Goal: Information Seeking & Learning: Learn about a topic

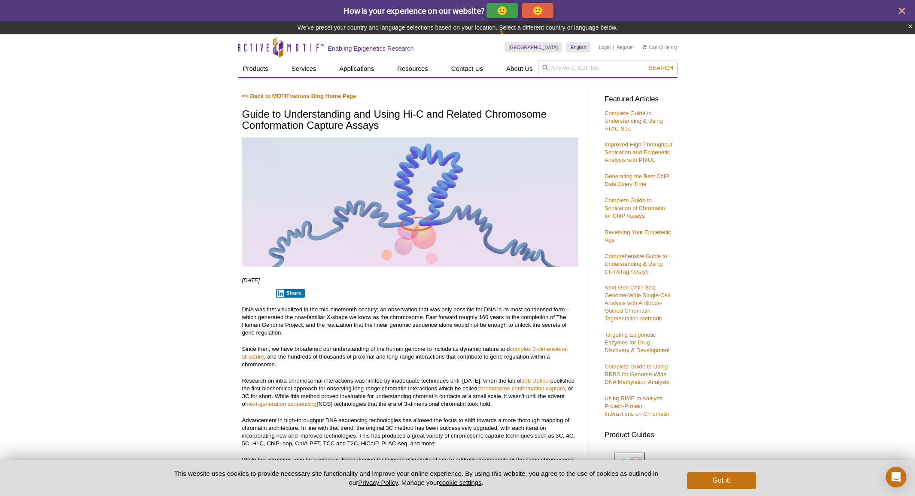
click at [501, 13] on div "🙂" at bounding box center [501, 10] width 31 height 15
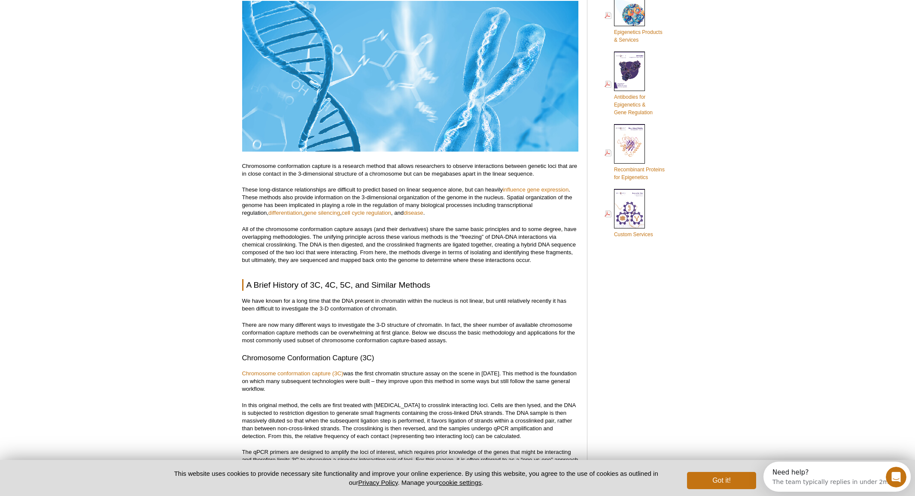
scroll to position [690, 0]
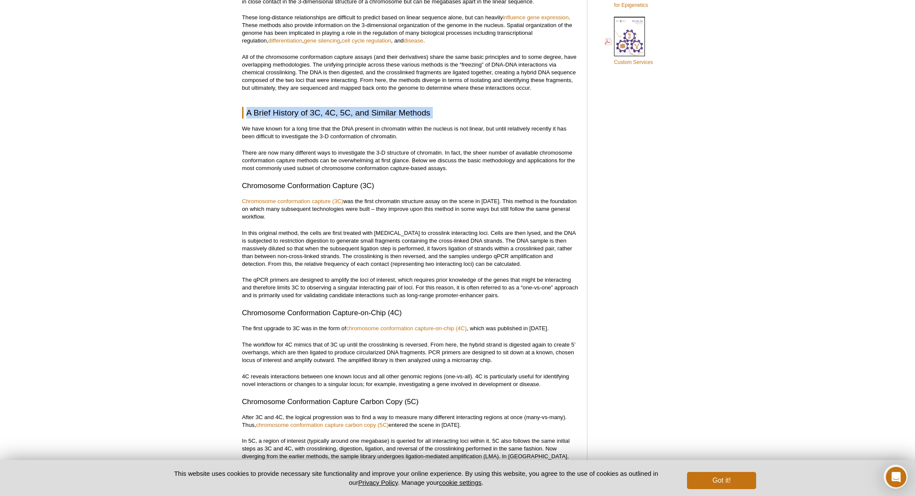
drag, startPoint x: 246, startPoint y: 112, endPoint x: 405, endPoint y: 120, distance: 159.0
click at [442, 112] on h2 "A Brief History of 3C, 4C, 5C, and Similar Methods" at bounding box center [410, 113] width 336 height 12
click at [427, 112] on h2 "A Brief History of 3C, 4C, 5C, and Similar Methods" at bounding box center [410, 113] width 336 height 12
click at [439, 118] on h2 "A Brief History of 3C, 4C, 5C, and Similar Methods" at bounding box center [410, 113] width 336 height 12
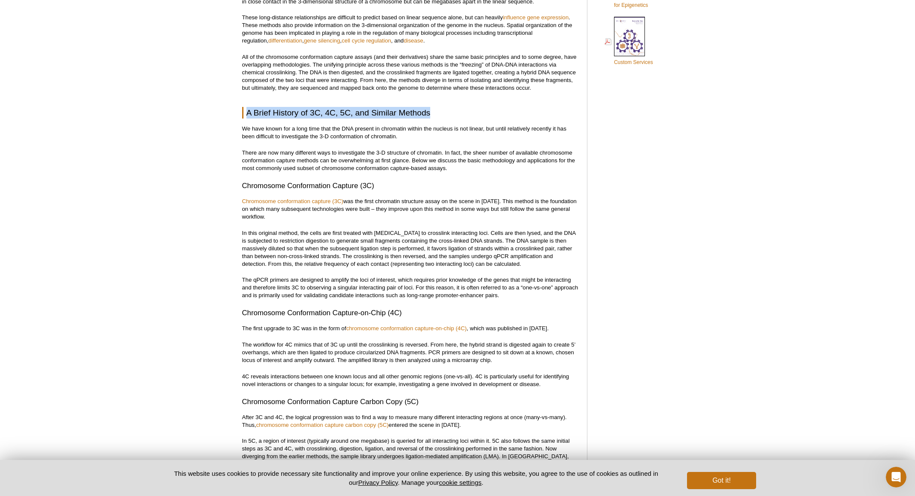
drag, startPoint x: 431, startPoint y: 112, endPoint x: 245, endPoint y: 113, distance: 185.9
click at [245, 113] on h2 "A Brief History of 3C, 4C, 5C, and Similar Methods" at bounding box center [410, 113] width 336 height 12
drag, startPoint x: 248, startPoint y: 111, endPoint x: 431, endPoint y: 115, distance: 182.9
click at [431, 115] on h2 "A Brief History of 3C, 4C, 5C, and Similar Methods" at bounding box center [410, 113] width 336 height 12
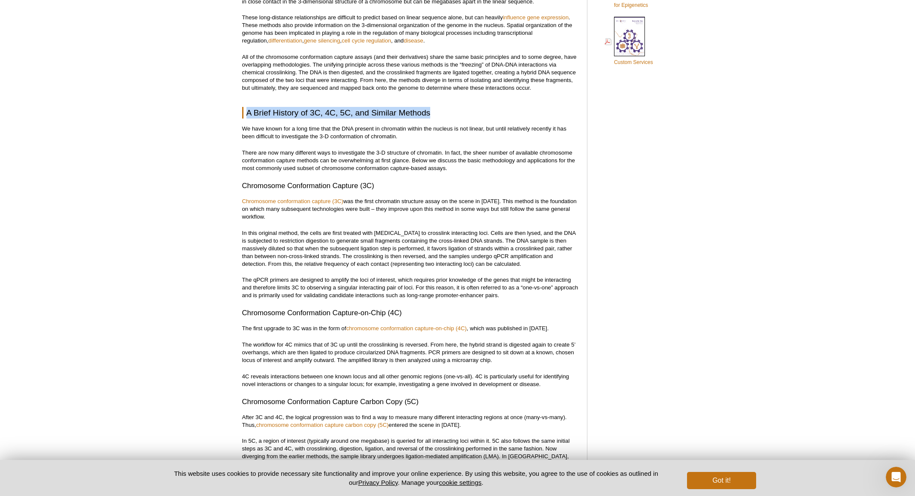
click at [431, 115] on h2 "A Brief History of 3C, 4C, 5C, and Similar Methods" at bounding box center [410, 113] width 336 height 12
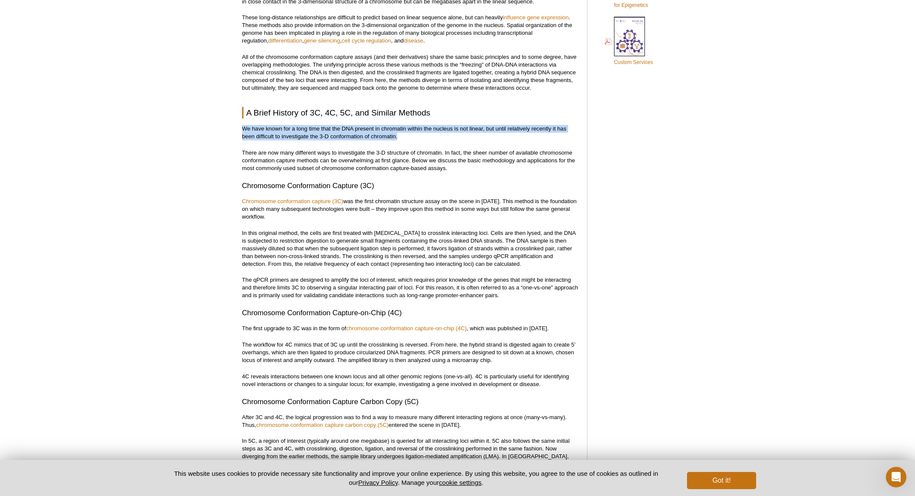
drag, startPoint x: 396, startPoint y: 137, endPoint x: 218, endPoint y: 127, distance: 178.4
click at [276, 132] on p "We have known for a long time that the DNA present in chromatin within the nucl…" at bounding box center [410, 132] width 336 height 15
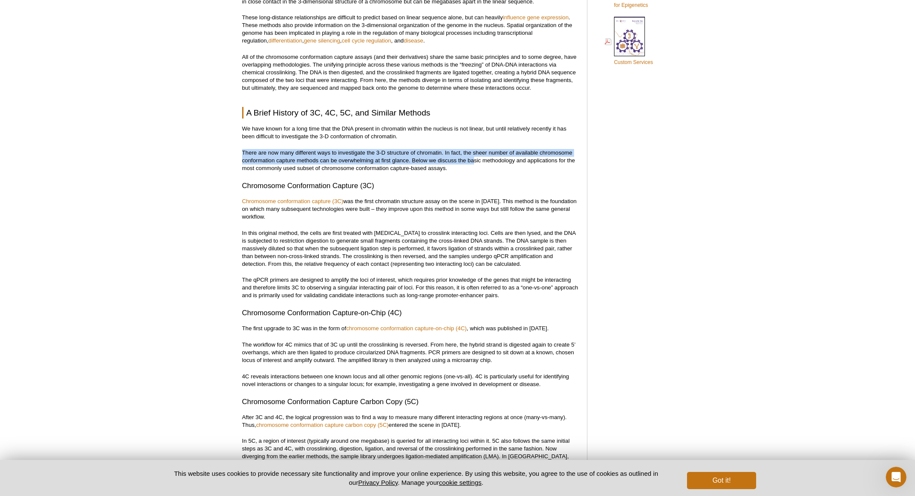
drag, startPoint x: 242, startPoint y: 153, endPoint x: 467, endPoint y: 167, distance: 225.8
click at [470, 165] on p "There are now many different ways to investigate the 3-D structure of chromatin…" at bounding box center [410, 160] width 336 height 23
click at [467, 167] on p "There are now many different ways to investigate the 3-D structure of chromatin…" at bounding box center [410, 160] width 336 height 23
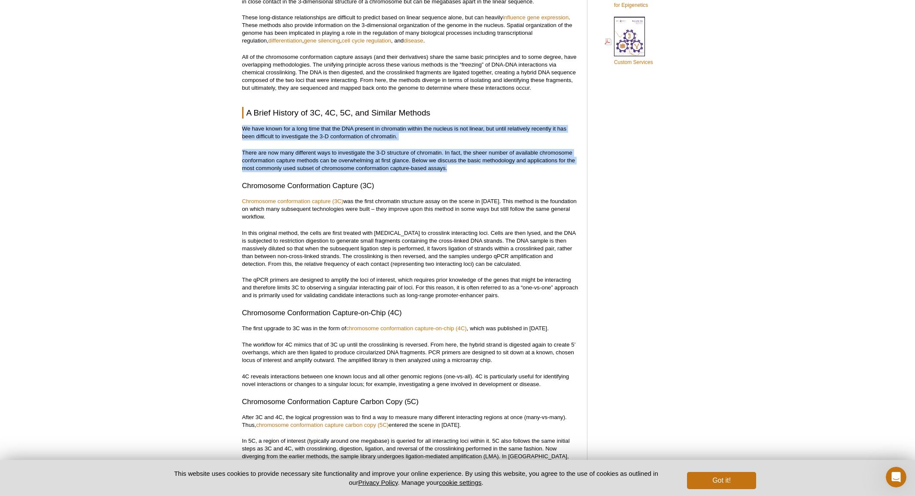
drag, startPoint x: 466, startPoint y: 167, endPoint x: 218, endPoint y: 124, distance: 251.8
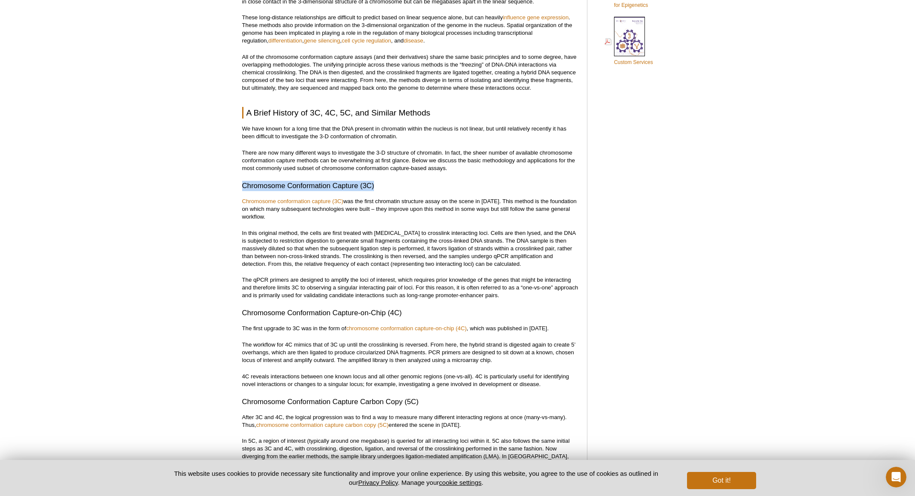
drag, startPoint x: 260, startPoint y: 186, endPoint x: 386, endPoint y: 187, distance: 126.2
click at [386, 187] on h3 "Chromosome Conformation Capture (3C)" at bounding box center [410, 186] width 336 height 10
drag, startPoint x: 341, startPoint y: 185, endPoint x: 232, endPoint y: 188, distance: 108.7
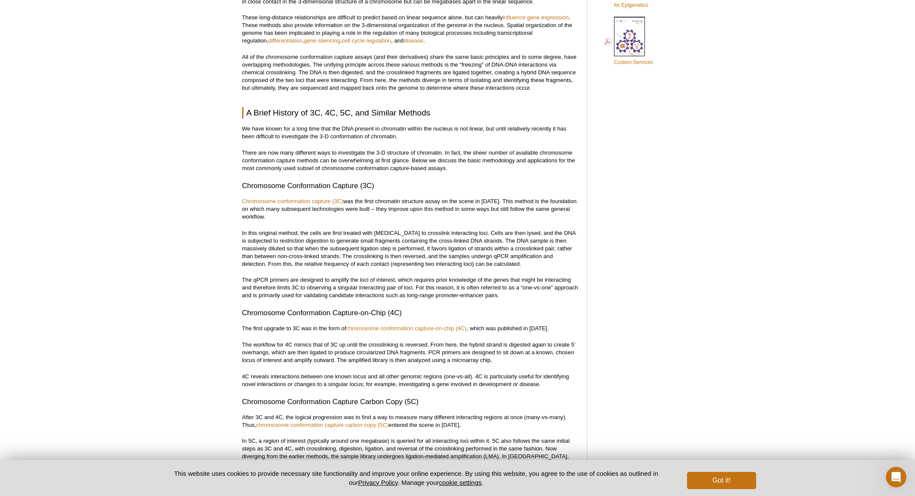
drag, startPoint x: 238, startPoint y: 224, endPoint x: 246, endPoint y: 225, distance: 8.2
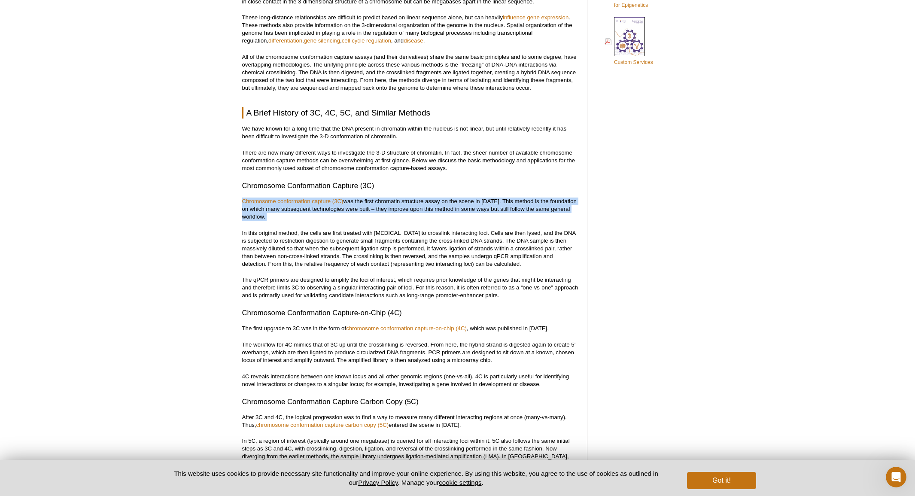
drag, startPoint x: 277, startPoint y: 222, endPoint x: 221, endPoint y: 202, distance: 59.3
click at [273, 217] on p "Chromosome conformation capture (3C) was the first chromatin structure assay on…" at bounding box center [410, 208] width 336 height 23
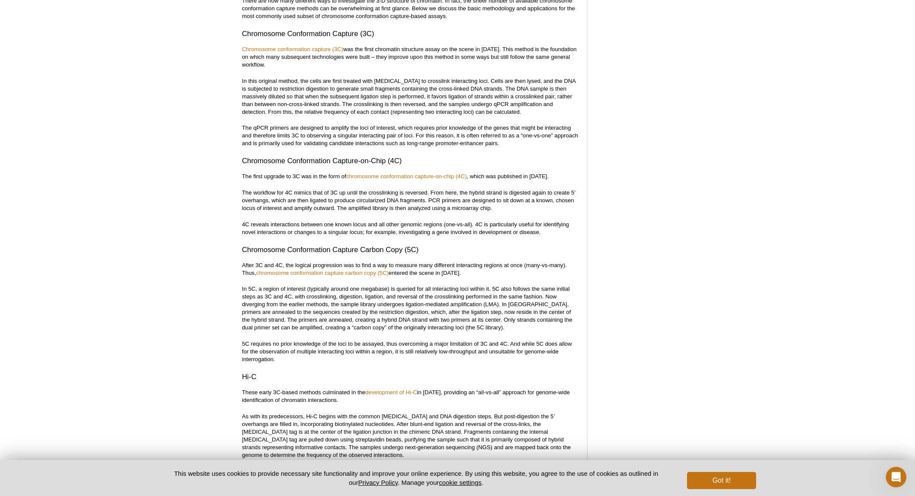
scroll to position [843, 0]
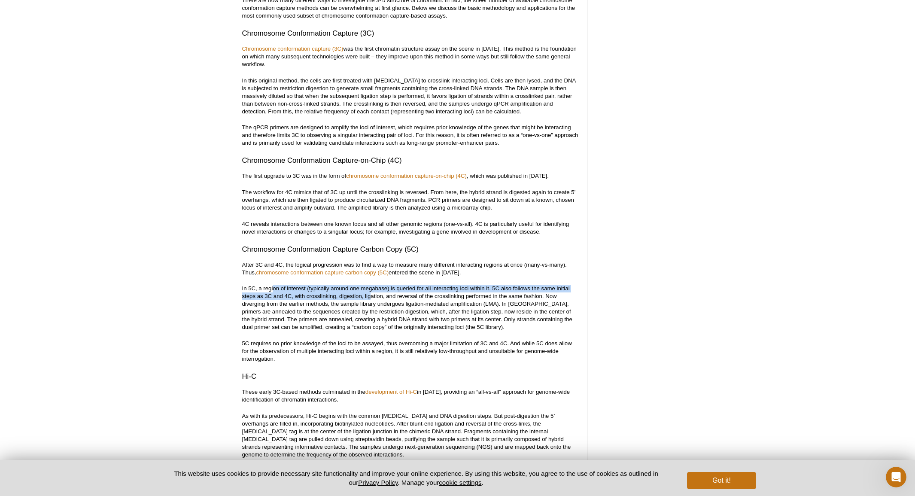
drag, startPoint x: 282, startPoint y: 290, endPoint x: 370, endPoint y: 291, distance: 88.9
click at [370, 291] on p "In 5C, a region of interest (typically around one megabase) is queried for all …" at bounding box center [410, 308] width 336 height 46
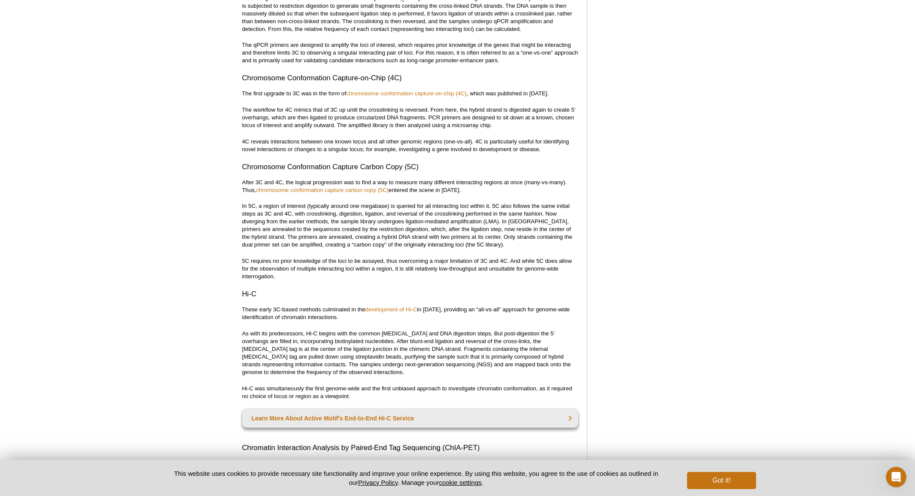
scroll to position [997, 0]
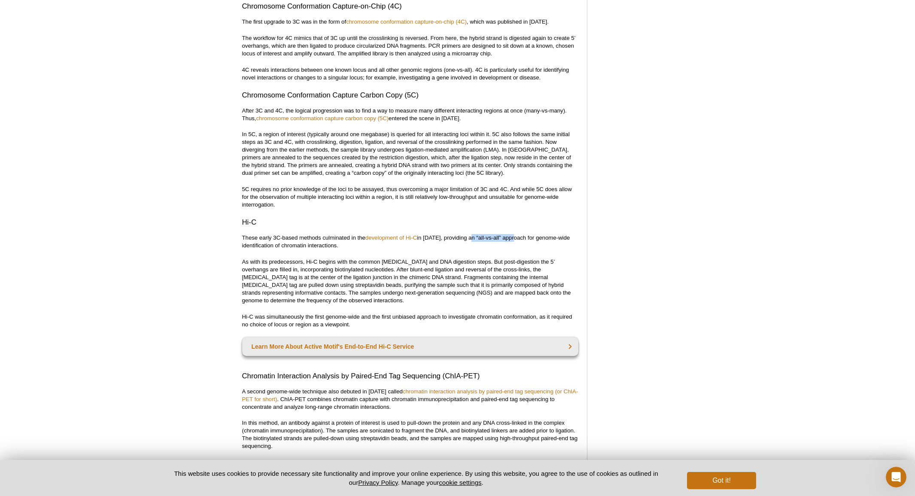
drag, startPoint x: 474, startPoint y: 239, endPoint x: 514, endPoint y: 235, distance: 40.1
click at [514, 235] on p "These early 3C-based methods culminated in the development of Hi-C in [DATE], p…" at bounding box center [410, 241] width 336 height 15
drag, startPoint x: 365, startPoint y: 249, endPoint x: 234, endPoint y: 239, distance: 131.8
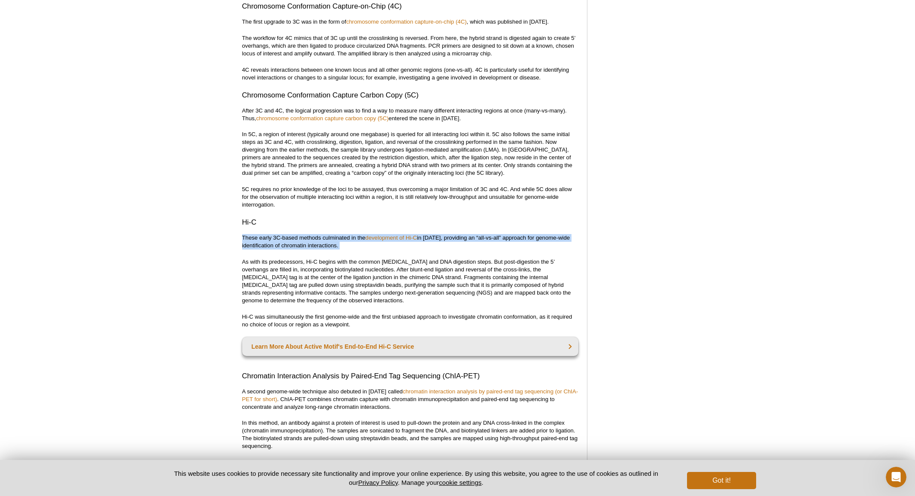
drag, startPoint x: 244, startPoint y: 237, endPoint x: 329, endPoint y: 246, distance: 85.4
click at [329, 246] on p "These early 3C-based methods culminated in the development of Hi-C in [DATE], p…" at bounding box center [410, 241] width 336 height 15
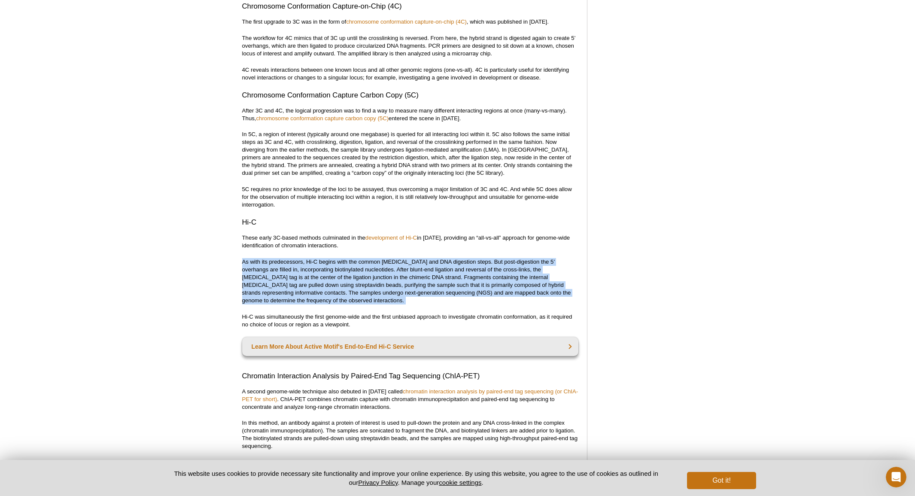
drag, startPoint x: 240, startPoint y: 261, endPoint x: 275, endPoint y: 310, distance: 60.9
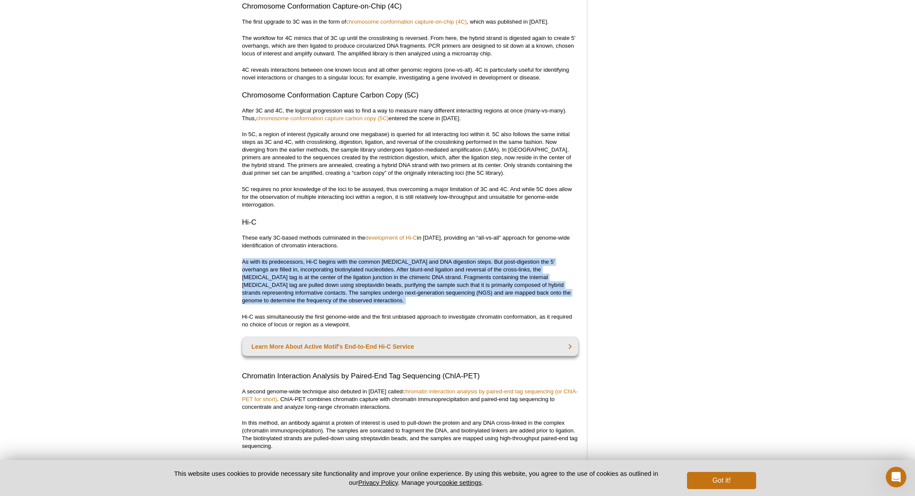
drag, startPoint x: 279, startPoint y: 306, endPoint x: 239, endPoint y: 261, distance: 60.5
drag, startPoint x: 240, startPoint y: 258, endPoint x: 323, endPoint y: 304, distance: 94.9
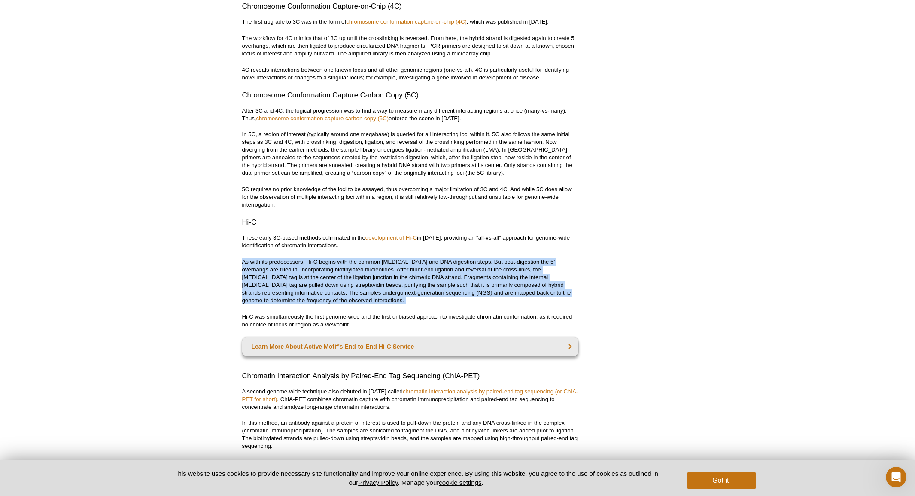
click at [331, 294] on p "As with its predecessors, Hi-C begins with the common [MEDICAL_DATA] and DNA di…" at bounding box center [410, 281] width 336 height 46
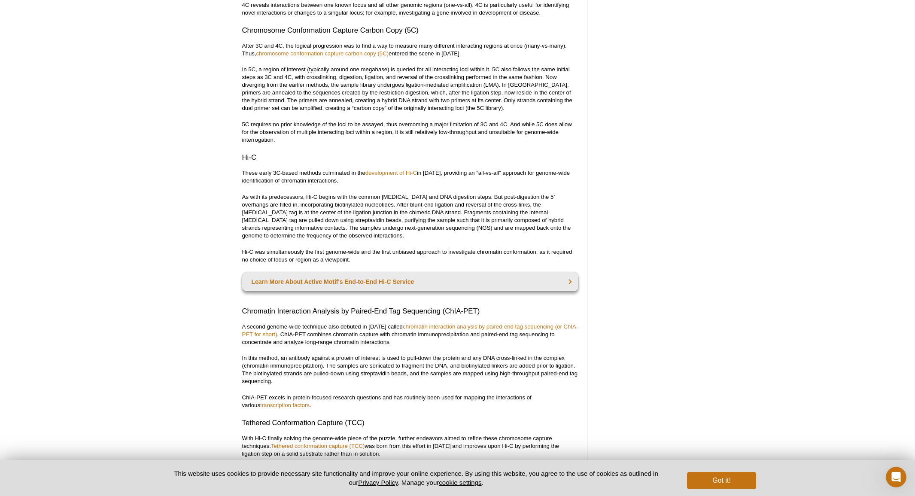
scroll to position [1066, 0]
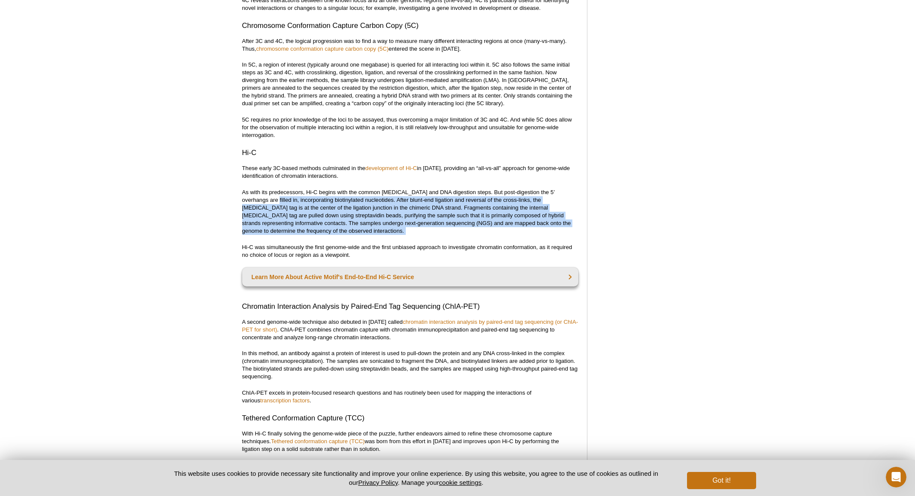
drag, startPoint x: 272, startPoint y: 224, endPoint x: 257, endPoint y: 200, distance: 28.0
click at [253, 196] on div "<< Back to MOTIFvations Blog Home Page Guide to Understanding and Using Hi-C an…" at bounding box center [410, 488] width 336 height 2950
click at [275, 229] on p "As with its predecessors, Hi-C begins with the common [MEDICAL_DATA] and DNA di…" at bounding box center [410, 211] width 336 height 46
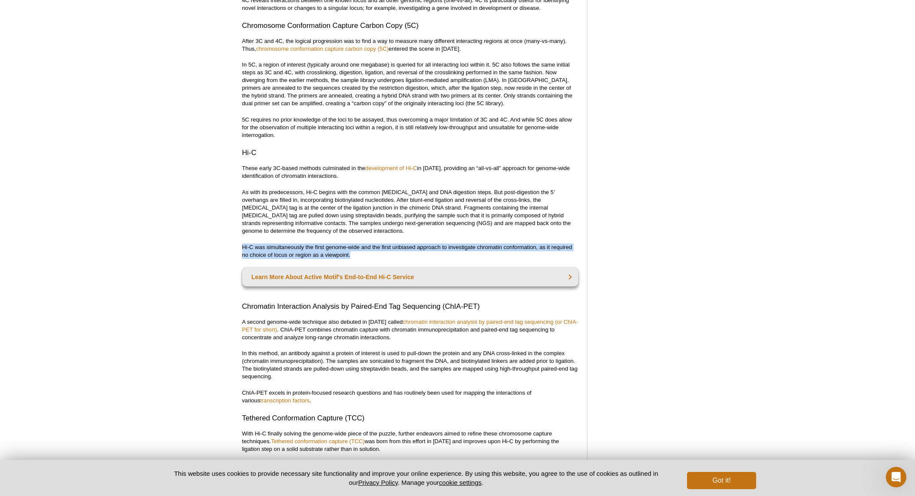
drag, startPoint x: 243, startPoint y: 249, endPoint x: 363, endPoint y: 254, distance: 120.3
click at [363, 254] on p "Hi-C was simultaneously the first genome-wide and the first unbiased approach t…" at bounding box center [410, 250] width 336 height 15
drag, startPoint x: 361, startPoint y: 256, endPoint x: 222, endPoint y: 246, distance: 139.9
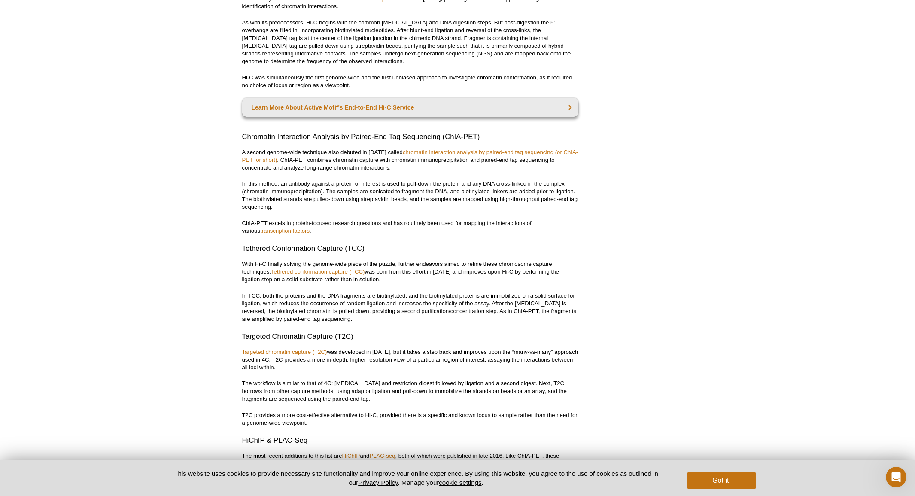
scroll to position [1236, 0]
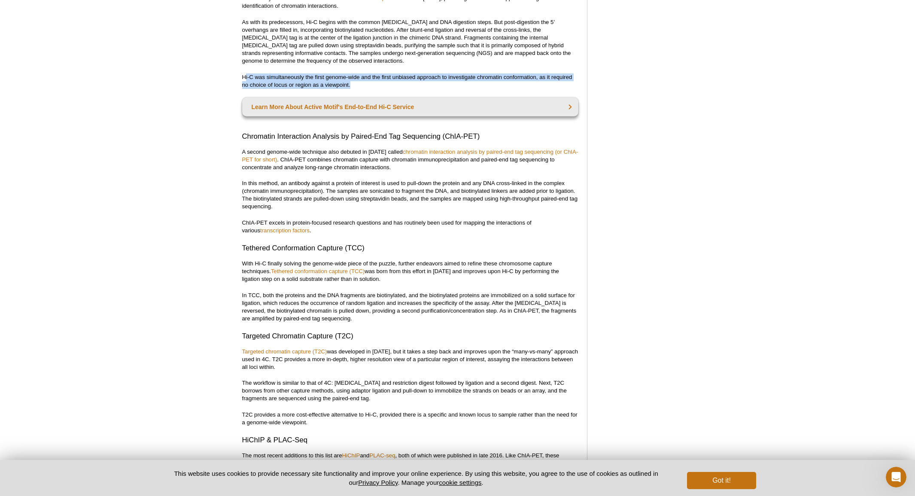
drag, startPoint x: 245, startPoint y: 79, endPoint x: 371, endPoint y: 82, distance: 126.2
click at [371, 82] on p "Hi-C was simultaneously the first genome-wide and the first unbiased approach t…" at bounding box center [410, 80] width 336 height 15
drag, startPoint x: 369, startPoint y: 87, endPoint x: 222, endPoint y: 78, distance: 147.1
click at [222, 78] on div "Active Motif Logo Enabling Epigenetics Research 0 Search Skip to content Active…" at bounding box center [457, 340] width 915 height 3111
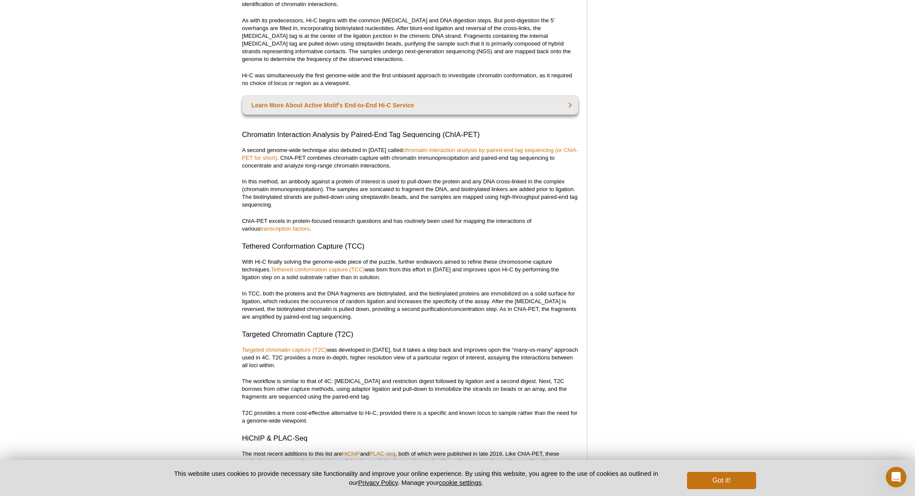
scroll to position [1239, 0]
drag, startPoint x: 241, startPoint y: 138, endPoint x: 499, endPoint y: 141, distance: 257.6
click at [499, 141] on div "<< Back to MOTIFvations Blog Home Page Guide to Understanding and Using Hi-C an…" at bounding box center [417, 317] width 358 height 2964
click at [499, 128] on div "<< Back to MOTIFvations Blog Home Page Guide to Understanding and Using Hi-C an…" at bounding box center [410, 316] width 336 height 2950
drag, startPoint x: 482, startPoint y: 136, endPoint x: 183, endPoint y: 136, distance: 298.8
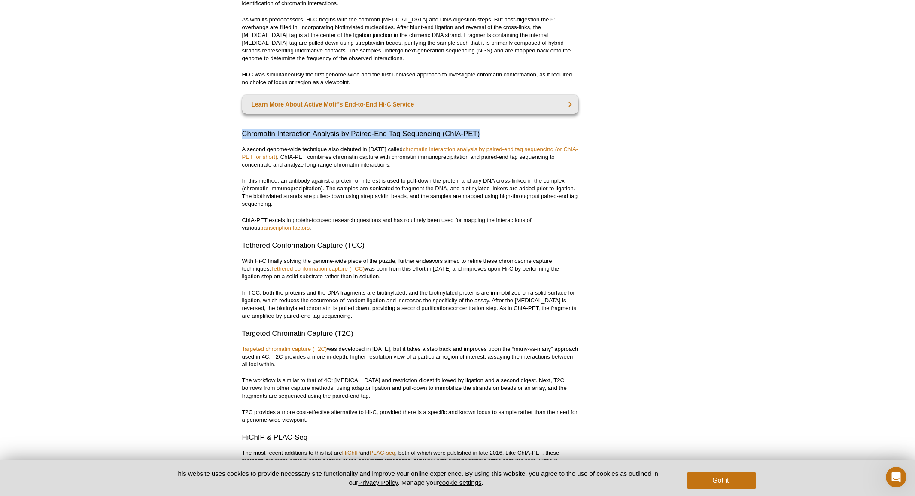
click at [183, 136] on div "Active Motif Logo Enabling Epigenetics Research 0 Search Skip to content Active…" at bounding box center [457, 338] width 915 height 3111
click at [214, 131] on div "Active Motif Logo Enabling Epigenetics Research 0 Search Skip to content Active…" at bounding box center [457, 338] width 915 height 3111
drag, startPoint x: 243, startPoint y: 134, endPoint x: 485, endPoint y: 134, distance: 242.5
click at [485, 134] on h3 "Chromatin Interaction Analysis by Paired-End Tag Sequencing (ChIA-PET)" at bounding box center [410, 134] width 336 height 10
